Goal: Communication & Community: Participate in discussion

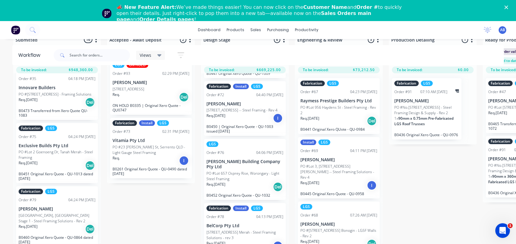
scroll to position [112, 0]
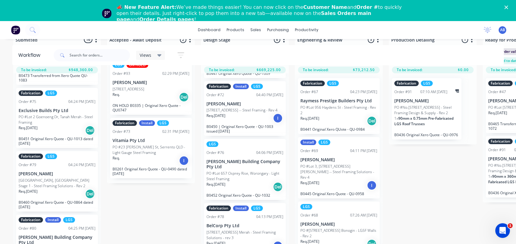
click at [242, 235] on p "[STREET_ADDRESS] Merah - Steel Framing Solutions - rev 3" at bounding box center [244, 234] width 77 height 11
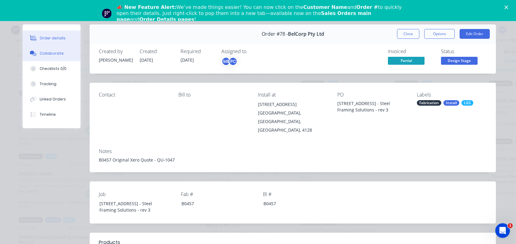
click at [37, 57] on button "Collaborate" at bounding box center [52, 53] width 58 height 15
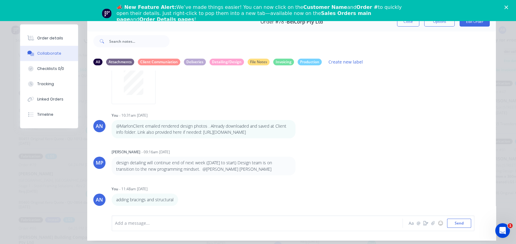
scroll to position [32, 0]
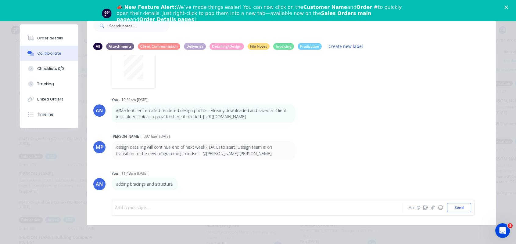
click at [123, 206] on div at bounding box center [248, 207] width 267 height 6
click at [429, 206] on button "button" at bounding box center [432, 207] width 7 height 7
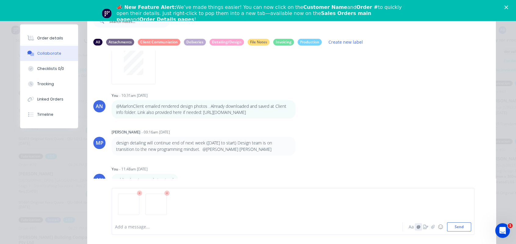
click at [416, 226] on button "@" at bounding box center [418, 226] width 7 height 7
click at [159, 227] on div at bounding box center [248, 227] width 267 height 6
click at [174, 218] on div at bounding box center [293, 206] width 356 height 31
click at [260, 224] on div "@[PERSON_NAME] settings from Ben. All walls are set up tp .95 BMT" at bounding box center [248, 227] width 267 height 6
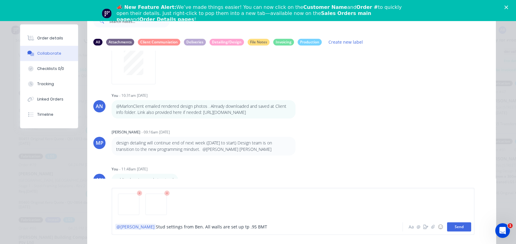
click at [458, 228] on button "Send" at bounding box center [459, 226] width 24 height 9
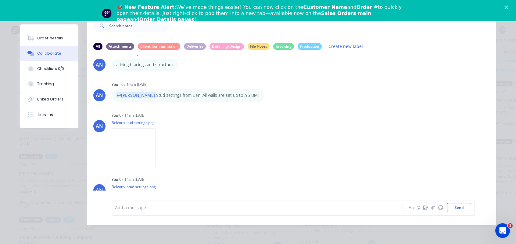
scroll to position [287, 0]
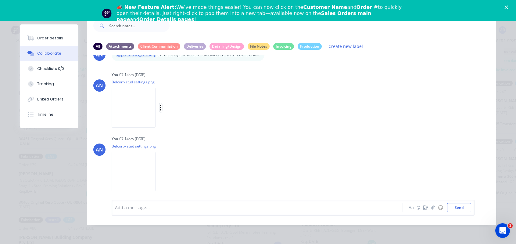
click at [162, 111] on icon "button" at bounding box center [161, 107] width 2 height 7
click at [195, 116] on button "Labels" at bounding box center [200, 110] width 69 height 14
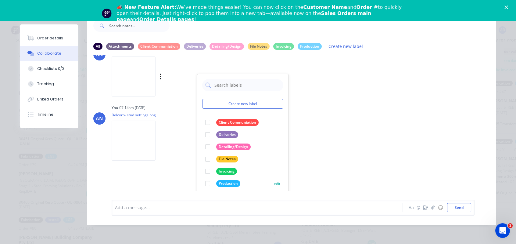
scroll to position [328, 0]
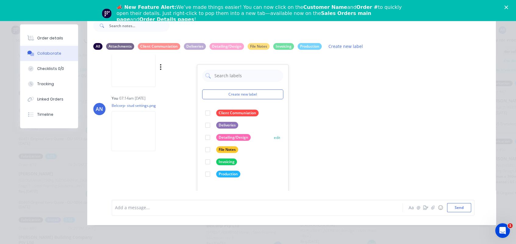
click at [205, 143] on div at bounding box center [208, 137] width 12 height 12
click at [362, 149] on div "AN You 07:14am [DATE] Belcorp- stud settings.png Labels Download Delete" at bounding box center [291, 121] width 409 height 55
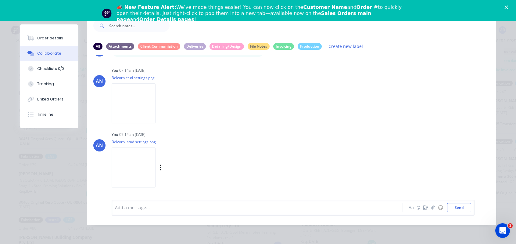
scroll to position [299, 0]
click at [177, 167] on div "Labels Download Delete" at bounding box center [192, 167] width 69 height 9
click at [162, 168] on icon "button" at bounding box center [161, 167] width 2 height 7
click at [193, 154] on button "Labels" at bounding box center [200, 154] width 69 height 14
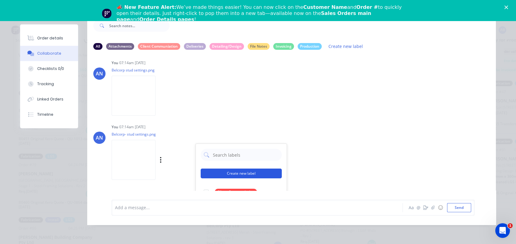
click at [217, 178] on button "Create new label" at bounding box center [241, 173] width 81 height 10
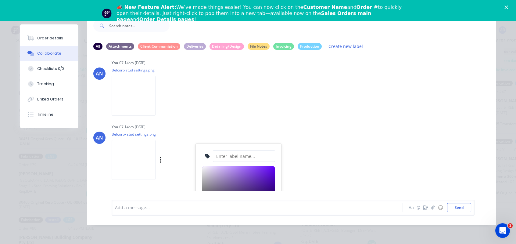
click at [217, 162] on input at bounding box center [244, 156] width 62 height 12
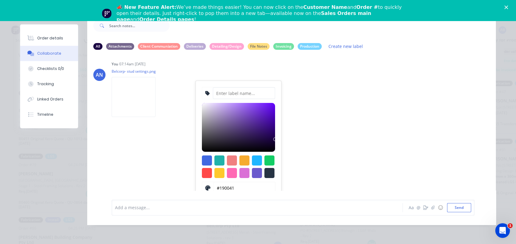
scroll to position [394, 0]
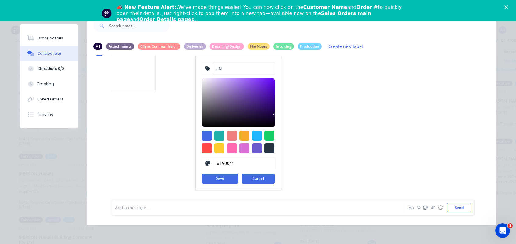
type input "e"
type input "Engineering Notes"
click at [207, 136] on div at bounding box center [207, 136] width 10 height 10
type input "#4169E1"
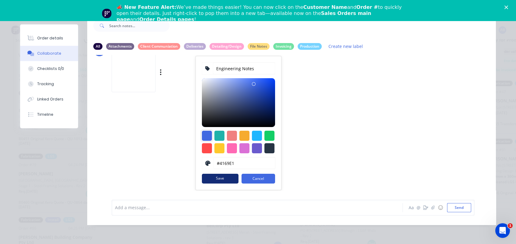
click at [214, 180] on button "Save" at bounding box center [220, 179] width 37 height 10
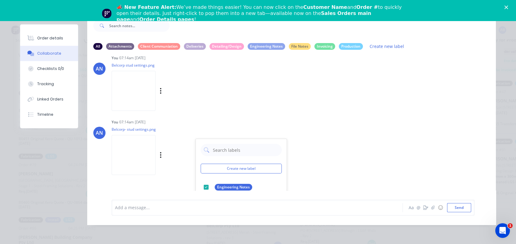
scroll to position [282, 0]
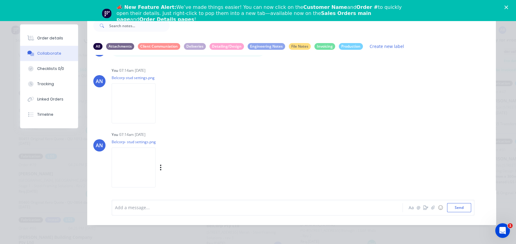
click at [308, 156] on div "AN You 02:10pm [DATE] image.png Labels Download Delete AH [PERSON_NAME] - 10:23…" at bounding box center [291, 122] width 409 height 135
click at [508, 6] on icon "Close" at bounding box center [506, 7] width 4 height 4
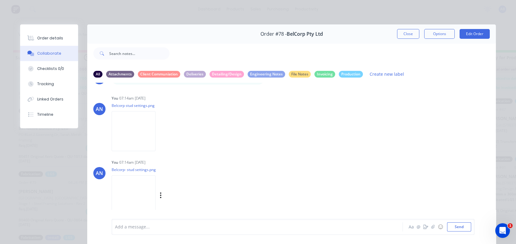
scroll to position [0, 0]
click at [414, 37] on button "Close" at bounding box center [408, 34] width 22 height 10
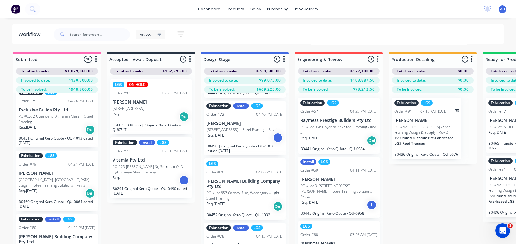
scroll to position [163, 0]
